Goal: Complete application form

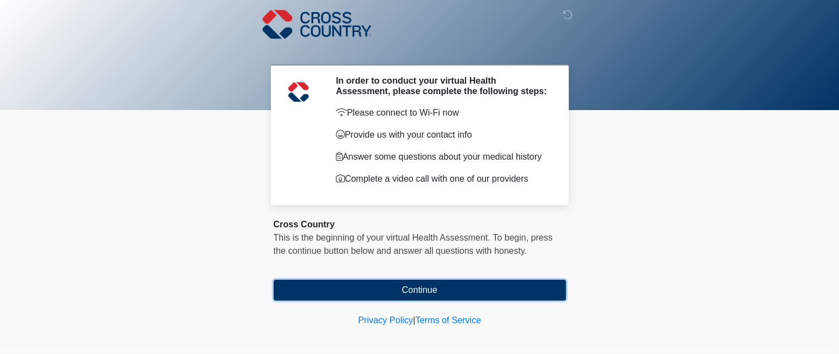
click at [422, 289] on button "Continue" at bounding box center [419, 290] width 292 height 21
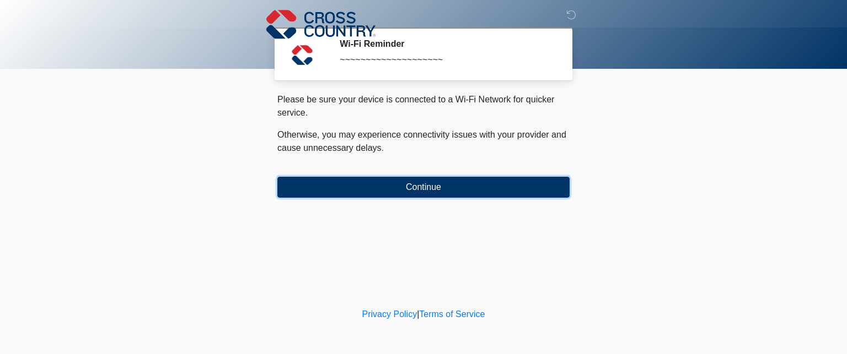
click at [426, 181] on button "Continue" at bounding box center [423, 187] width 292 height 21
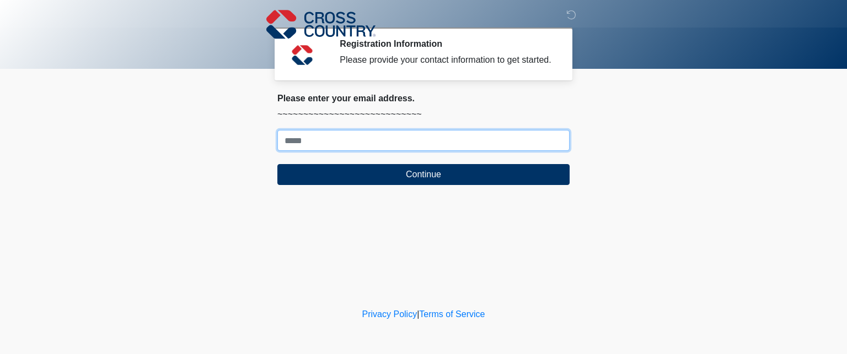
click at [363, 147] on input "Where should we email your response?" at bounding box center [423, 140] width 292 height 21
type input "**********"
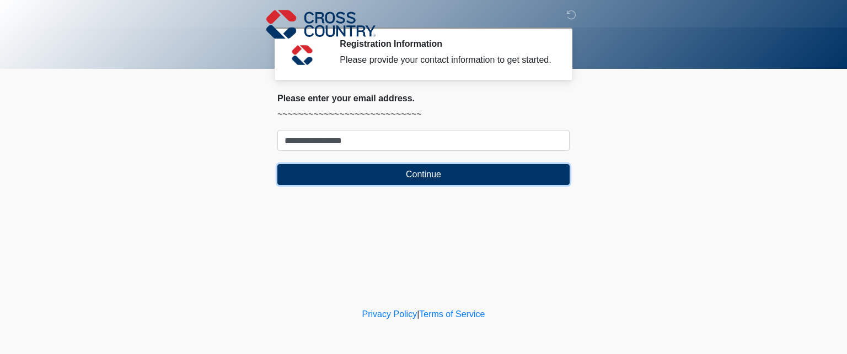
click at [369, 174] on button "Continue" at bounding box center [423, 174] width 292 height 21
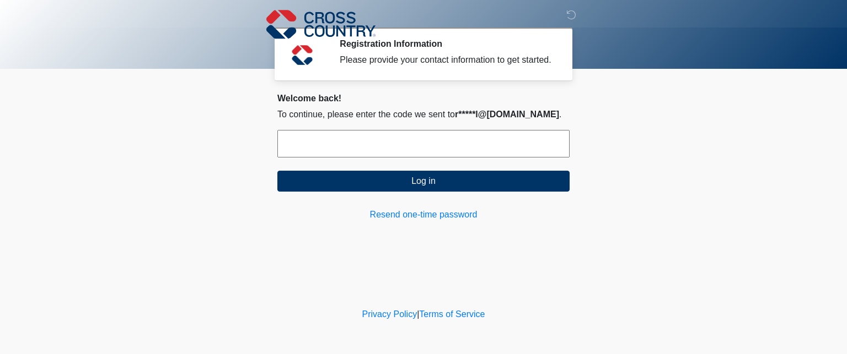
click at [373, 142] on input "text" at bounding box center [423, 144] width 292 height 28
type input "******"
click at [277, 171] on button "Log in" at bounding box center [423, 181] width 292 height 21
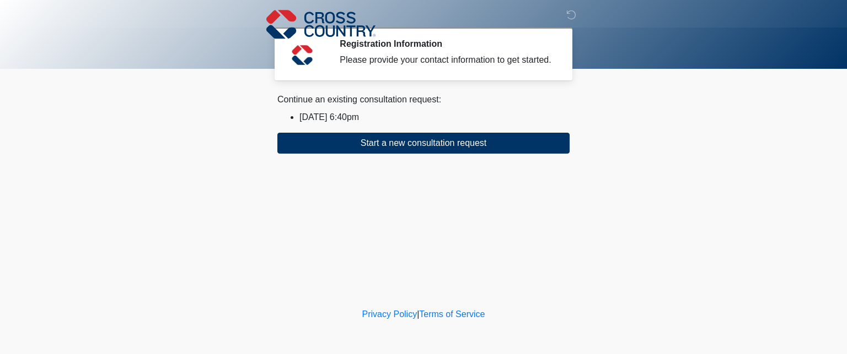
click at [354, 112] on li "2025/09/15 6:40pm" at bounding box center [434, 117] width 270 height 13
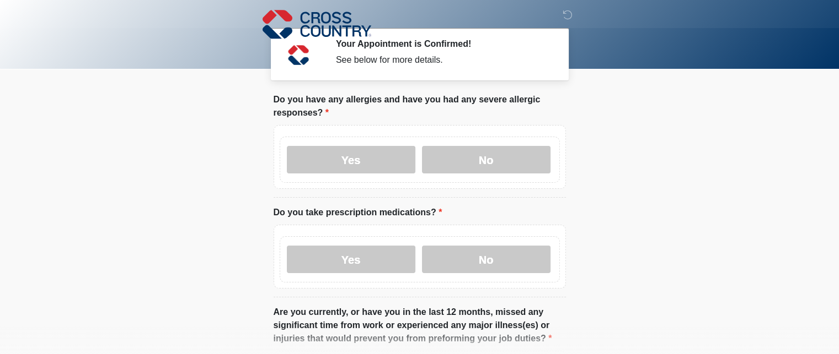
click at [447, 158] on label "No" at bounding box center [486, 160] width 128 height 28
click at [395, 262] on label "Yes" at bounding box center [351, 260] width 128 height 28
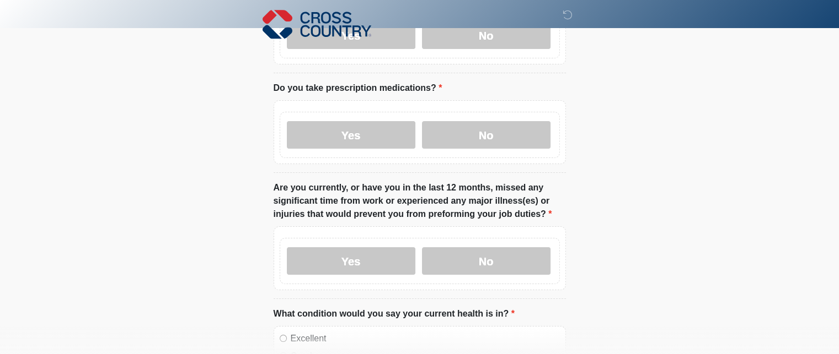
scroll to position [221, 0]
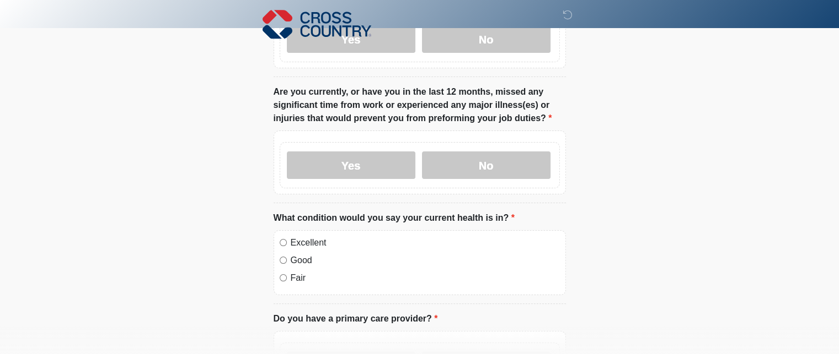
click at [450, 163] on label "No" at bounding box center [486, 166] width 128 height 28
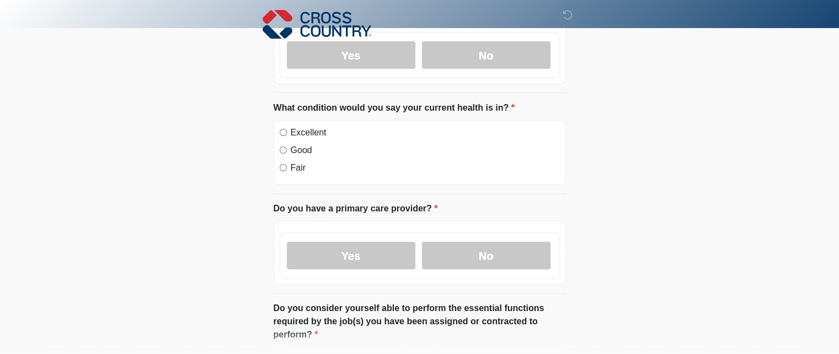
scroll to position [337, 0]
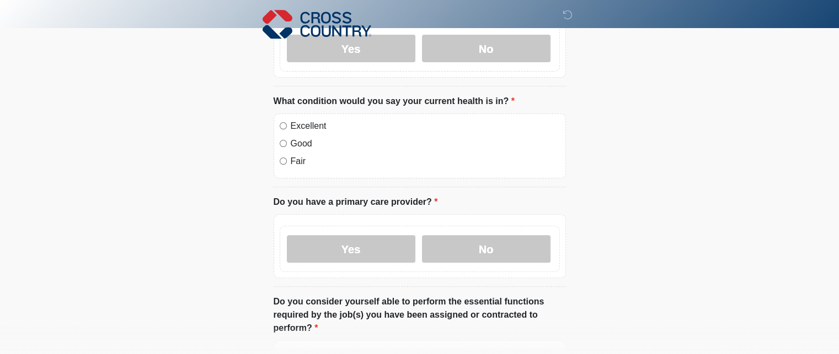
click at [324, 244] on label "Yes" at bounding box center [351, 249] width 128 height 28
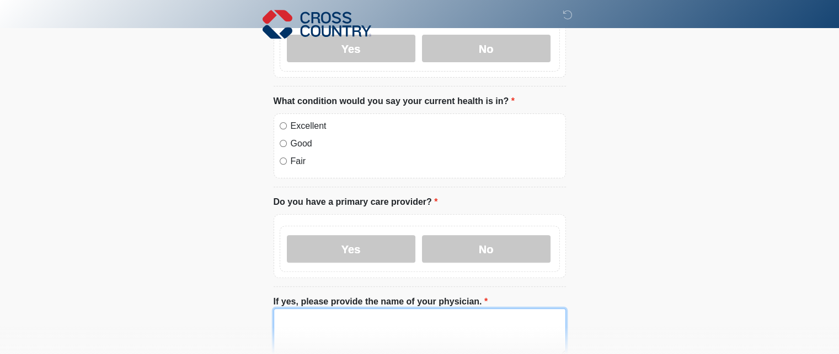
click at [313, 321] on textarea "If yes, please provide the name of your physician." at bounding box center [419, 332] width 292 height 47
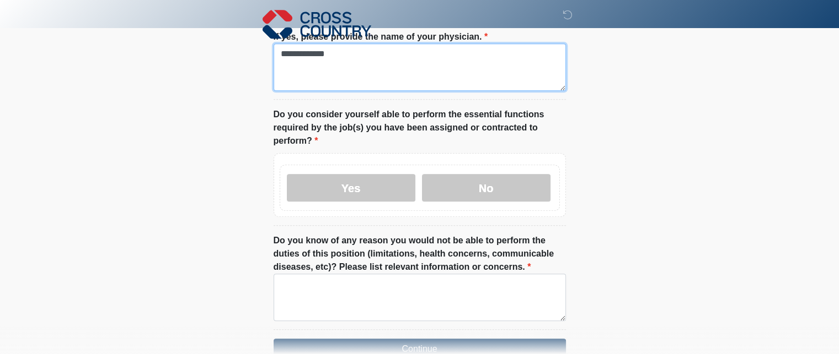
scroll to position [639, 0]
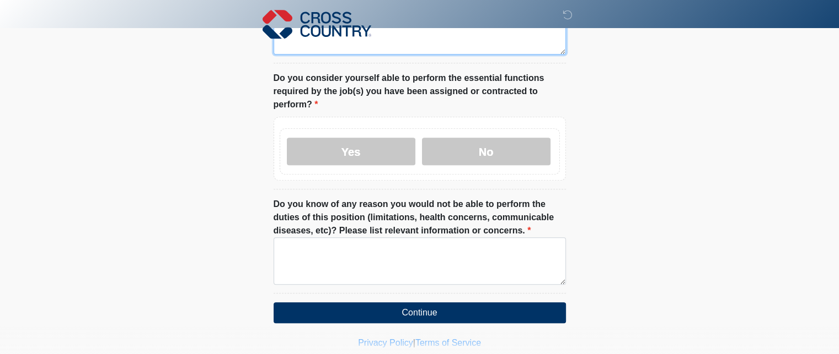
type textarea "**********"
click at [383, 151] on label "Yes" at bounding box center [351, 152] width 128 height 28
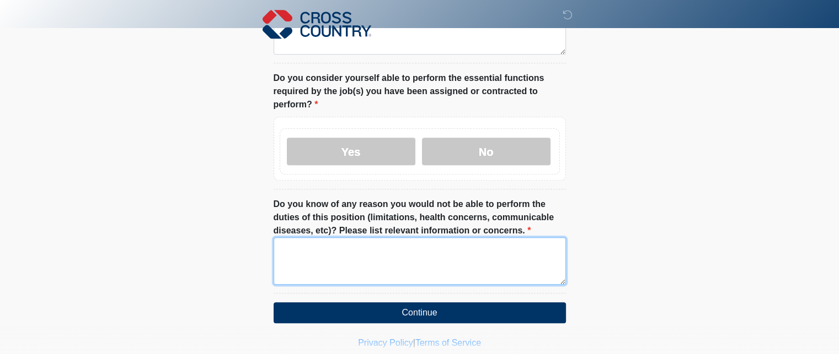
drag, startPoint x: 350, startPoint y: 260, endPoint x: 346, endPoint y: 251, distance: 9.4
click at [350, 257] on textarea "Do you know of any reason you would not be able to perform the duties of this p…" at bounding box center [419, 261] width 292 height 47
type textarea "****"
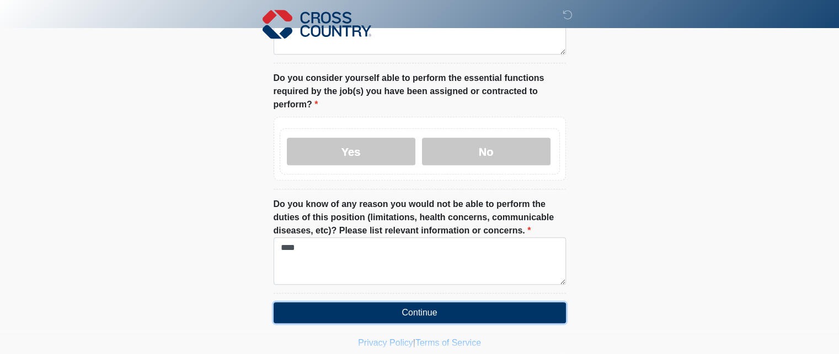
click at [421, 308] on button "Continue" at bounding box center [419, 313] width 292 height 21
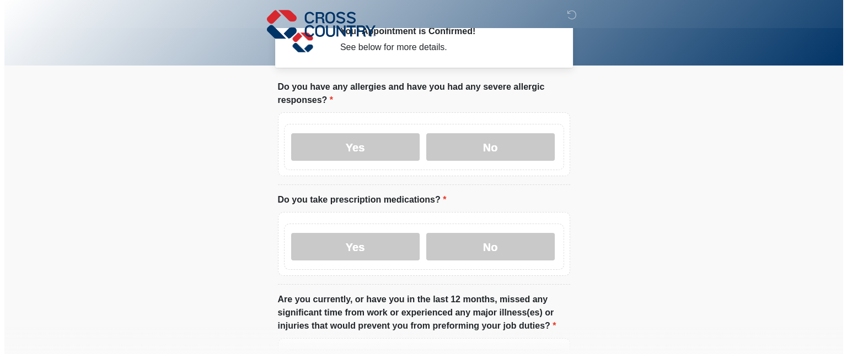
scroll to position [0, 0]
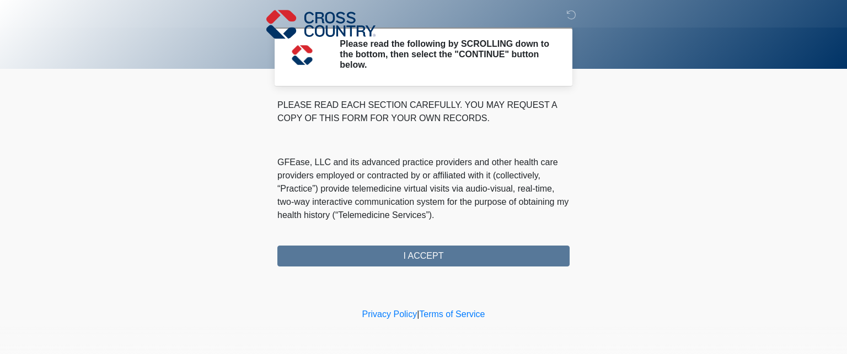
click at [420, 261] on div "PLEASE READ EACH SECTION CAREFULLY. YOU MAY REQUEST A COPY OF THIS FORM FOR YOU…" at bounding box center [423, 183] width 292 height 168
click at [419, 260] on div "PLEASE READ EACH SECTION CAREFULLY. YOU MAY REQUEST A COPY OF THIS FORM FOR YOU…" at bounding box center [423, 183] width 292 height 168
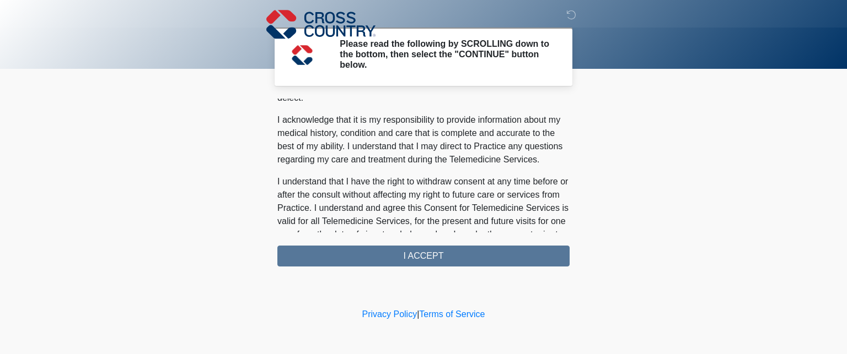
scroll to position [743, 0]
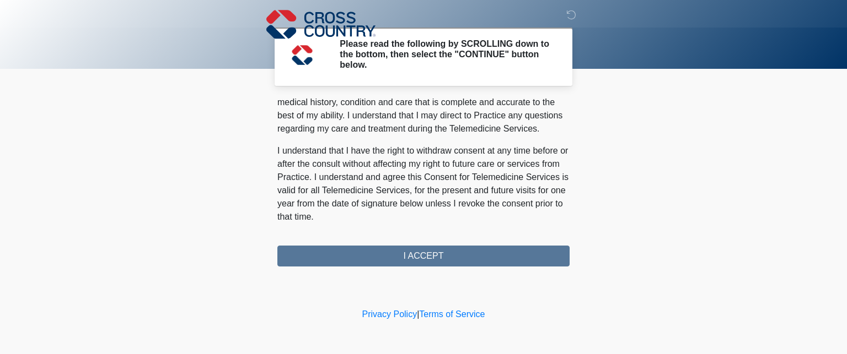
click at [422, 256] on div "PLEASE READ EACH SECTION CAREFULLY. YOU MAY REQUEST A COPY OF THIS FORM FOR YOU…" at bounding box center [423, 183] width 292 height 168
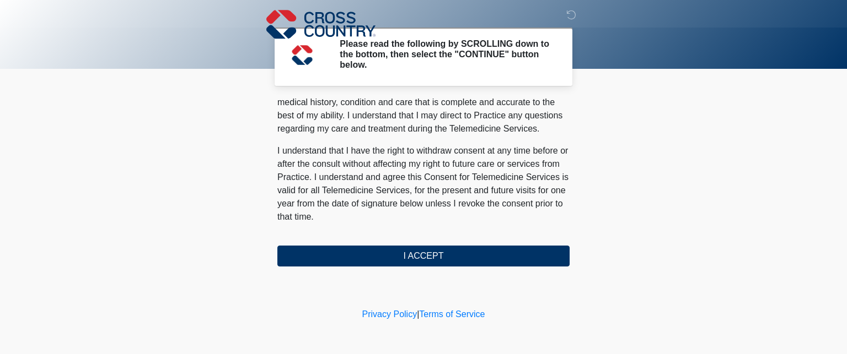
scroll to position [748, 0]
click at [448, 260] on button "I ACCEPT" at bounding box center [423, 256] width 292 height 21
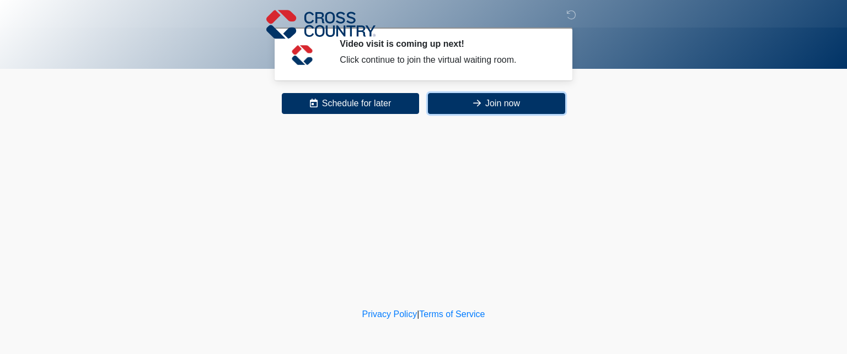
click at [509, 105] on button "Join now" at bounding box center [496, 103] width 137 height 21
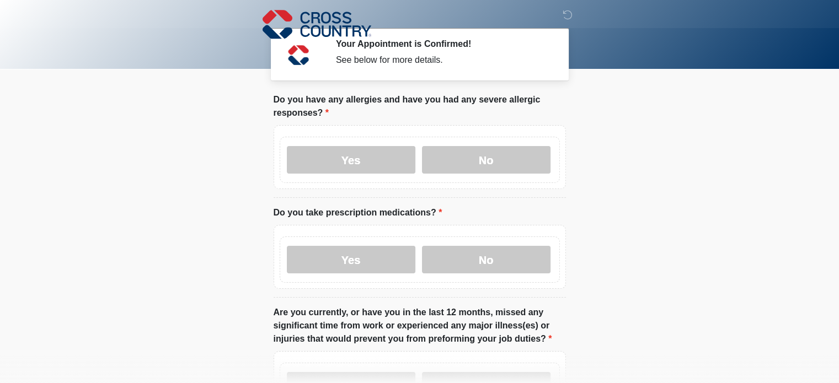
click at [728, 214] on body "‎ ‎ ‎ Your Appointment is Confirmed! See below for more details. Please connect…" at bounding box center [419, 191] width 839 height 383
click at [401, 57] on div "See below for more details." at bounding box center [442, 59] width 213 height 13
click at [689, 163] on body "‎ ‎ ‎ Your Appointment is Confirmed! See below for more details. Please connect…" at bounding box center [419, 191] width 839 height 383
click at [745, 212] on body "‎ ‎ ‎ Your Appointment is Confirmed! See below for more details. Please connect…" at bounding box center [419, 191] width 839 height 383
click at [509, 163] on label "No" at bounding box center [486, 160] width 128 height 28
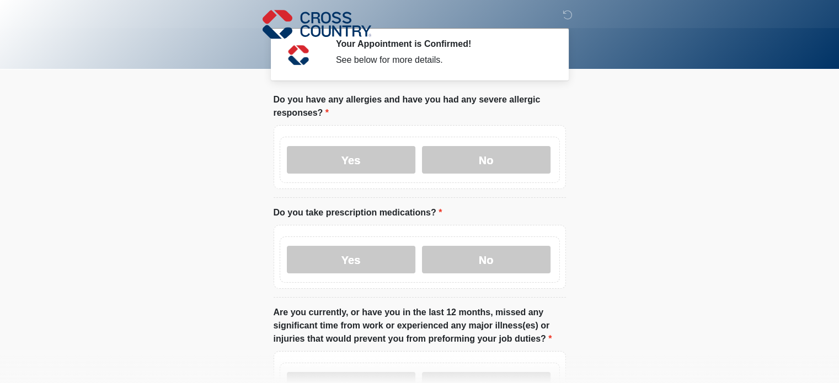
click at [372, 267] on label "Yes" at bounding box center [351, 260] width 128 height 28
